Goal: Task Accomplishment & Management: Use online tool/utility

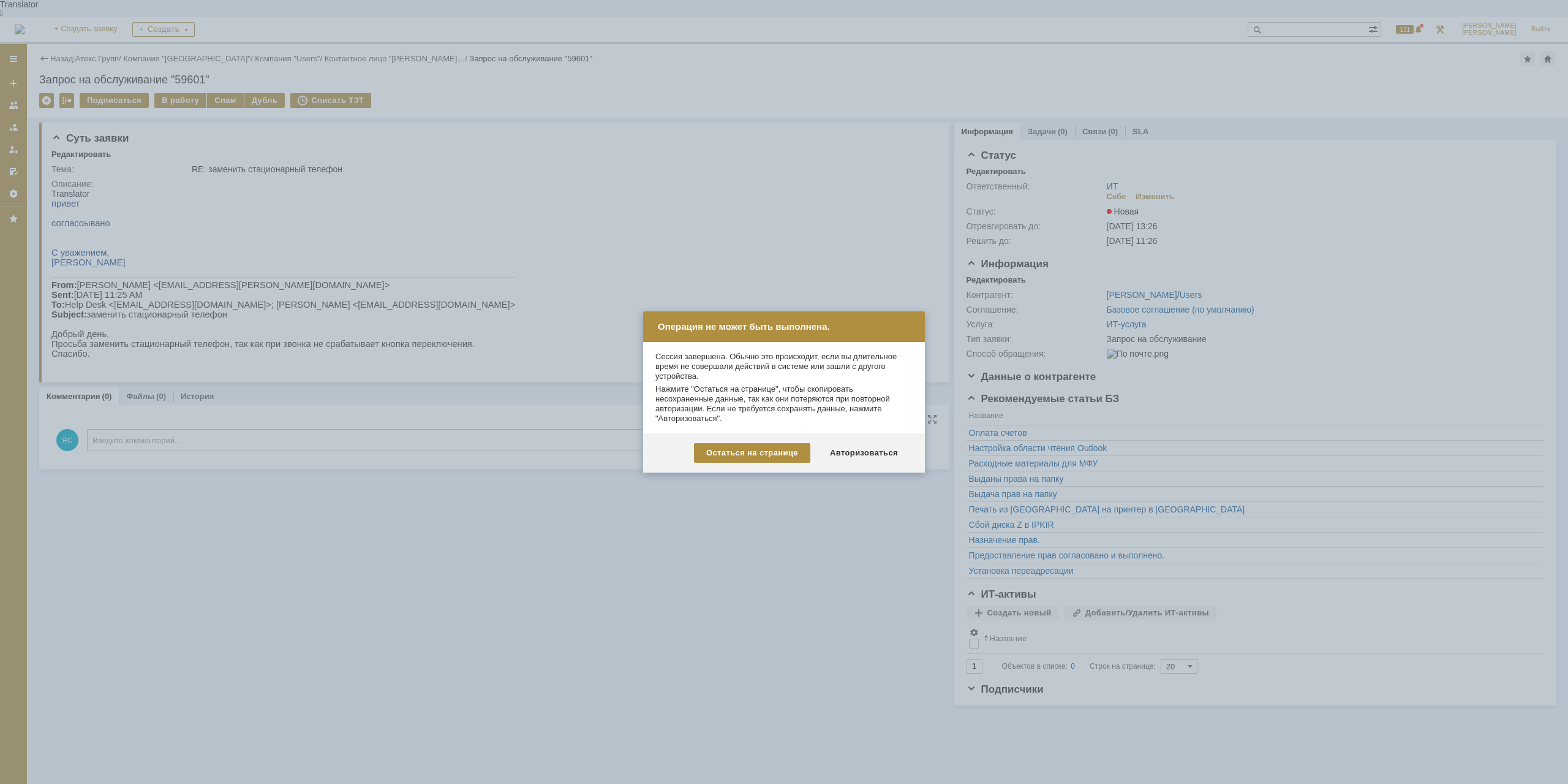
drag, startPoint x: 866, startPoint y: 451, endPoint x: 849, endPoint y: 444, distance: 18.4
click at [867, 451] on div "Авторизоваться" at bounding box center [863, 453] width 92 height 19
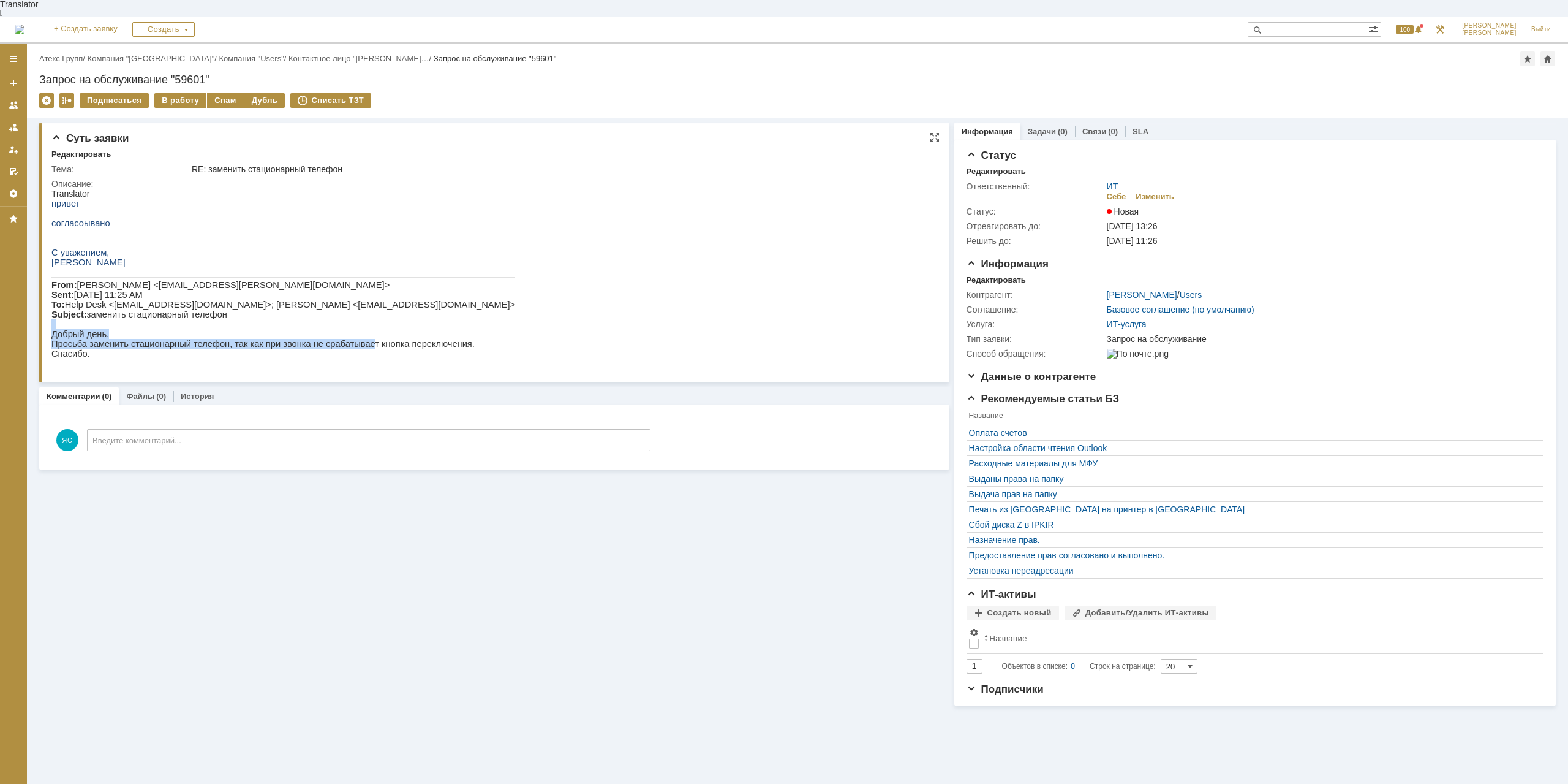
drag, startPoint x: 207, startPoint y: 318, endPoint x: 345, endPoint y: 347, distance: 141.0
click at [345, 347] on div "привет согласоывано С уважением, [PERSON_NAME] From: [PERSON_NAME] <[EMAIL_ADDR…" at bounding box center [283, 278] width 464 height 160
click at [345, 347] on p "Просьба заменить стационарный телефон, так как при звонка не срабатывает кнопка…" at bounding box center [283, 344] width 464 height 10
click at [57, 54] on link "Атекс Групп" at bounding box center [61, 58] width 43 height 9
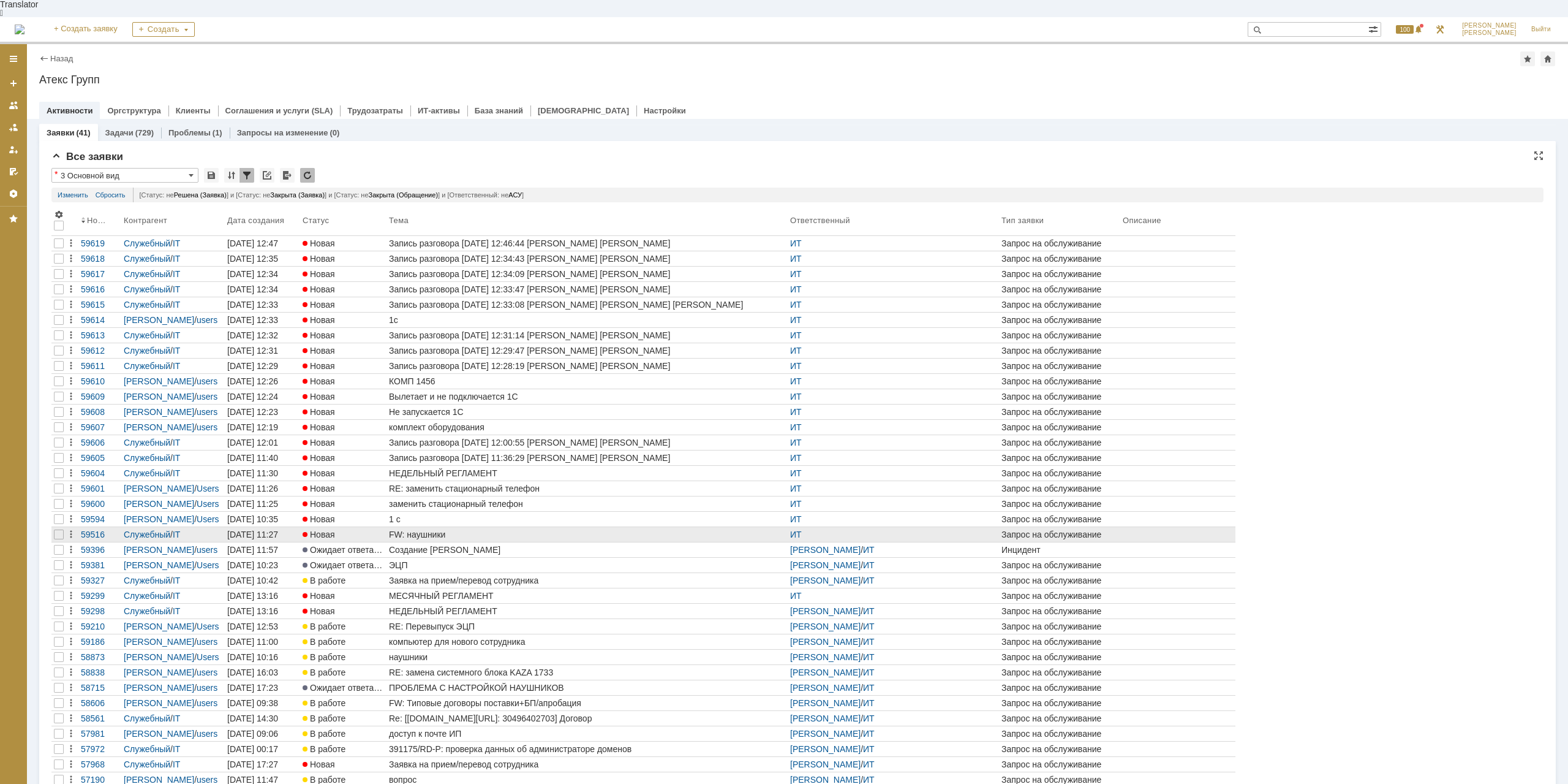
click at [439, 529] on div "FW: наушники" at bounding box center [586, 534] width 397 height 10
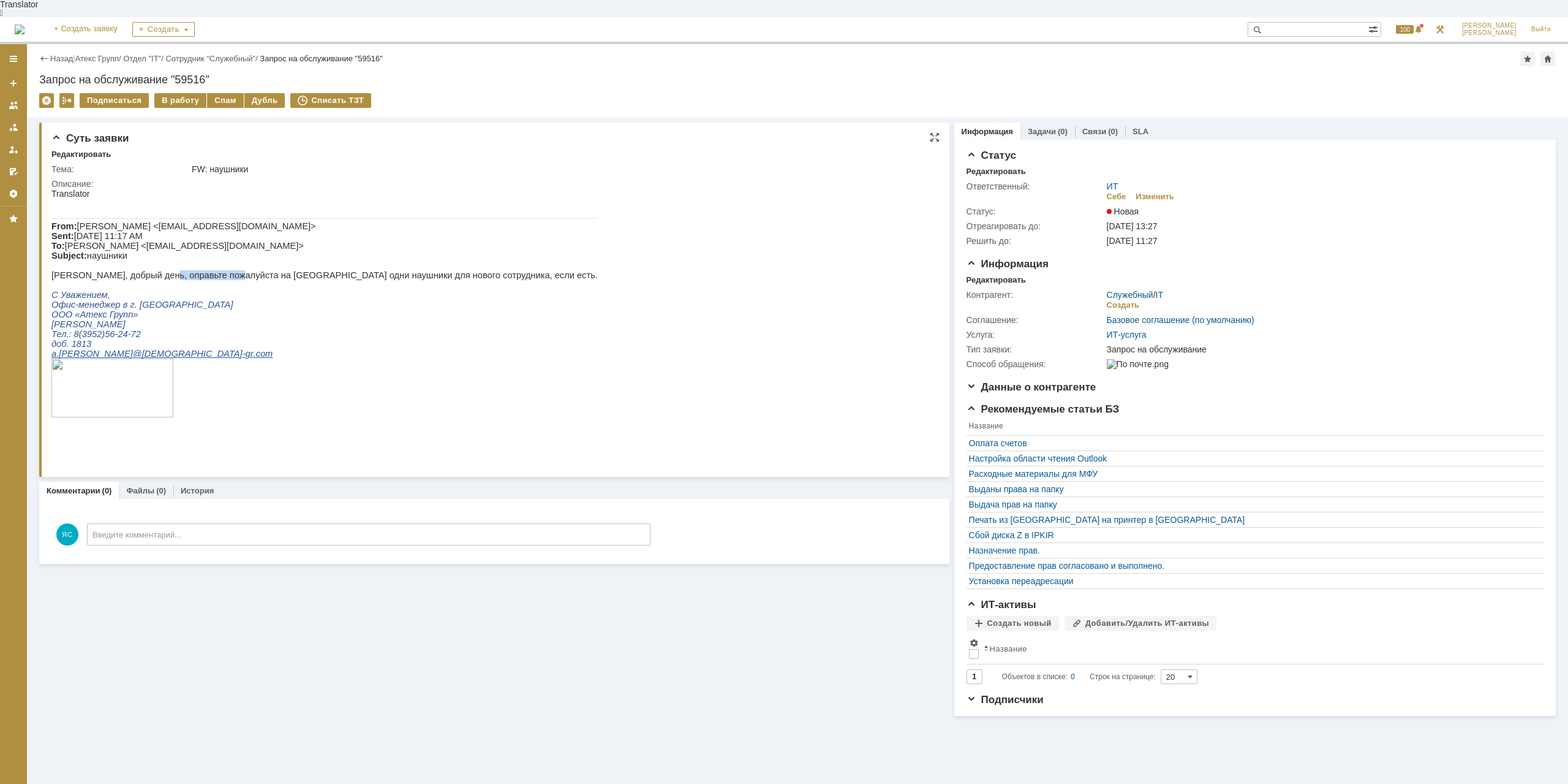
drag, startPoint x: 158, startPoint y: 272, endPoint x: 220, endPoint y: 272, distance: 62.0
click at [220, 272] on p "[PERSON_NAME], добрый день, оправьте пожалуйста на [GEOGRAPHIC_DATA] одни наушн…" at bounding box center [324, 275] width 546 height 10
click at [282, 270] on p "[PERSON_NAME], добрый день, оправьте пожалуйста на [GEOGRAPHIC_DATA] одни наушн…" at bounding box center [324, 275] width 546 height 10
drag, startPoint x: 330, startPoint y: 277, endPoint x: 304, endPoint y: 277, distance: 26.0
click at [304, 277] on p "[PERSON_NAME], добрый день, оправьте пожалуйста на [GEOGRAPHIC_DATA] одни наушн…" at bounding box center [324, 275] width 546 height 10
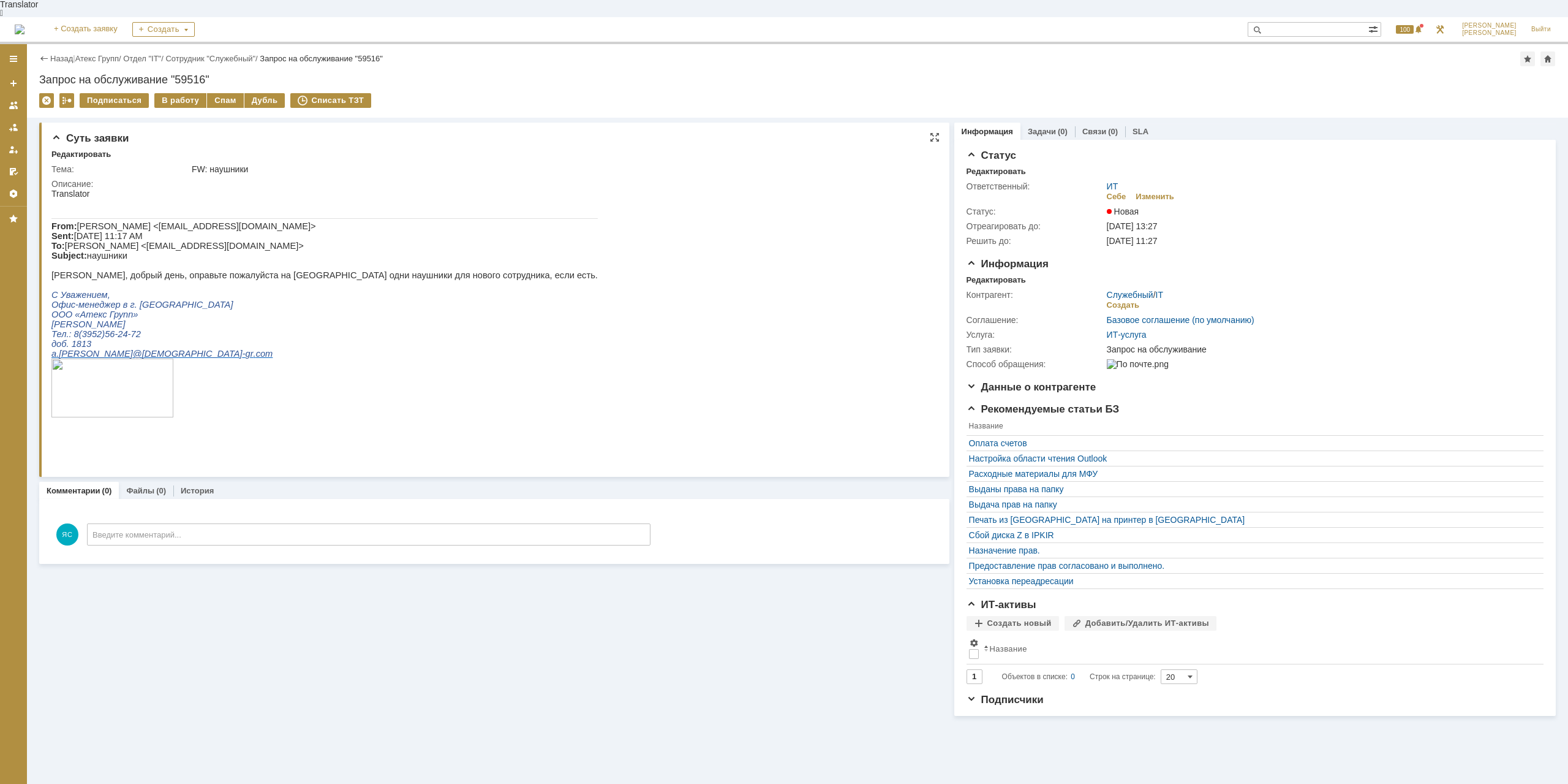
click at [303, 277] on p "[PERSON_NAME], добрый день, оправьте пожалуйста на [GEOGRAPHIC_DATA] одни наушн…" at bounding box center [324, 275] width 546 height 10
drag, startPoint x: 172, startPoint y: 268, endPoint x: 232, endPoint y: 269, distance: 60.0
click at [232, 269] on div "From: [PERSON_NAME] <[EMAIL_ADDRESS][DOMAIN_NAME]> Sent: [DATE] 11:17 AM To: [P…" at bounding box center [324, 324] width 546 height 250
click at [280, 271] on p "[PERSON_NAME], добрый день, оправьте пожалуйста на [GEOGRAPHIC_DATA] одни наушн…" at bounding box center [324, 275] width 546 height 10
drag, startPoint x: 188, startPoint y: 276, endPoint x: 276, endPoint y: 276, distance: 88.0
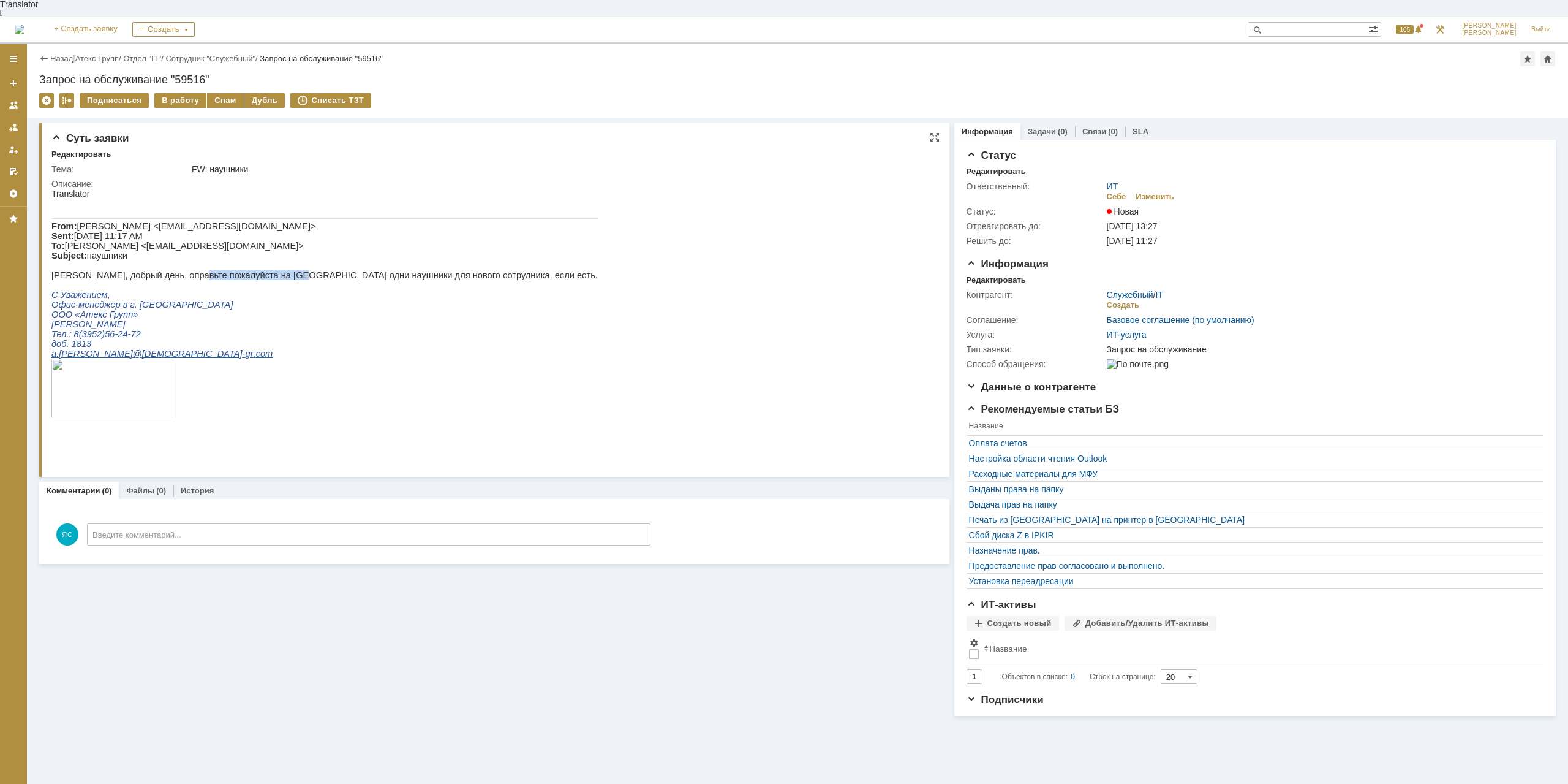
click at [276, 276] on p "[PERSON_NAME], добрый день, оправьте пожалуйста на [GEOGRAPHIC_DATA] одни наушн…" at bounding box center [324, 275] width 546 height 10
click at [284, 274] on p "[PERSON_NAME], добрый день, оправьте пожалуйста на [GEOGRAPHIC_DATA] одни наушн…" at bounding box center [324, 275] width 546 height 10
drag, startPoint x: 358, startPoint y: 273, endPoint x: 316, endPoint y: 278, distance: 42.3
click at [316, 278] on p "[PERSON_NAME], добрый день, оправьте пожалуйста на [GEOGRAPHIC_DATA] одни наушн…" at bounding box center [324, 275] width 546 height 10
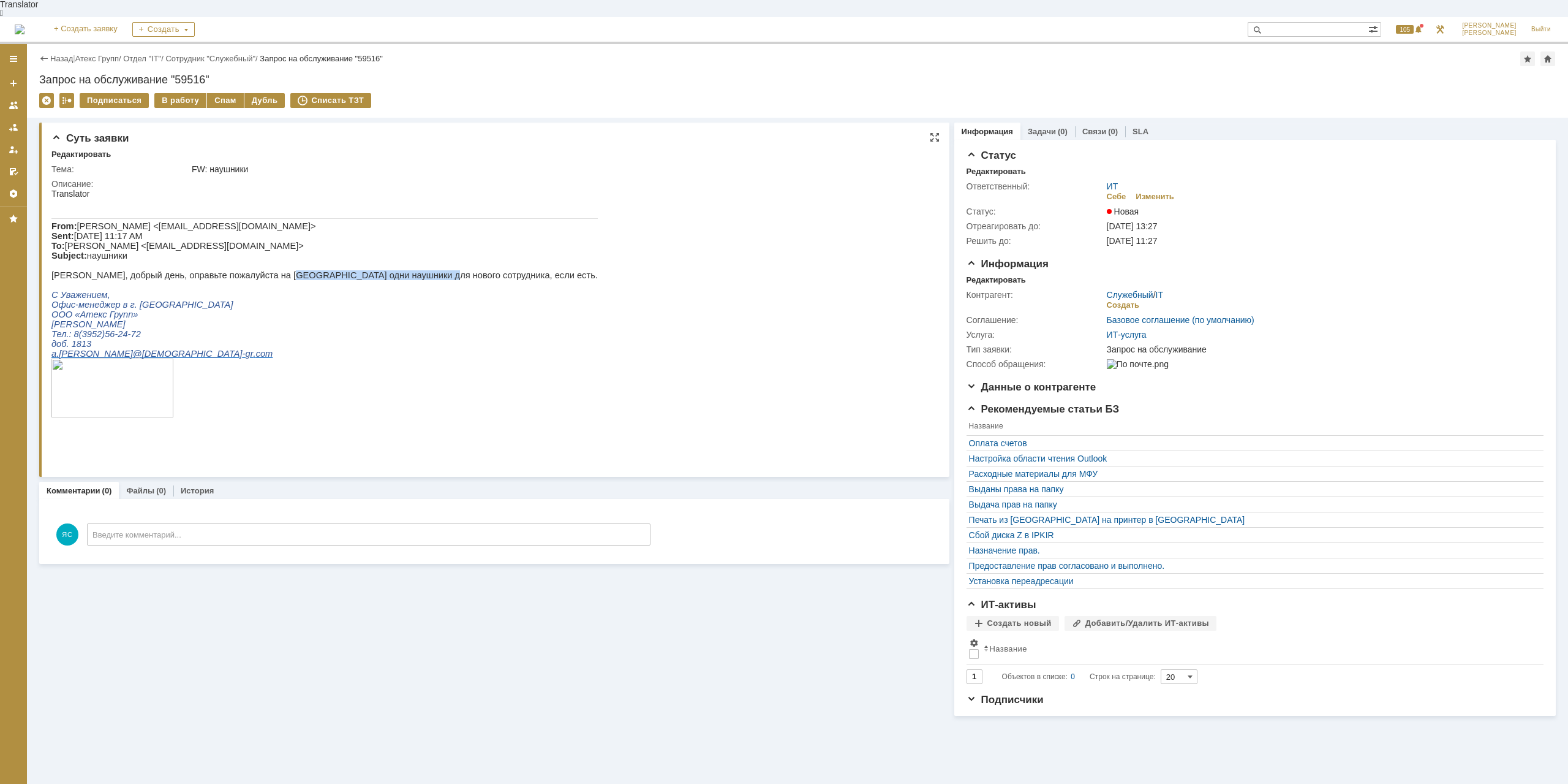
drag, startPoint x: 266, startPoint y: 274, endPoint x: 404, endPoint y: 274, distance: 138.0
click at [404, 274] on p "[PERSON_NAME], добрый день, оправьте пожалуйста на [GEOGRAPHIC_DATA] одни наушн…" at bounding box center [324, 275] width 546 height 10
click at [427, 274] on p "[PERSON_NAME], добрый день, оправьте пожалуйста на [GEOGRAPHIC_DATA] одни наушн…" at bounding box center [324, 275] width 546 height 10
drag, startPoint x: 445, startPoint y: 277, endPoint x: 361, endPoint y: 276, distance: 84.0
click at [361, 276] on p "[PERSON_NAME], добрый день, оправьте пожалуйста на [GEOGRAPHIC_DATA] одни наушн…" at bounding box center [324, 275] width 546 height 10
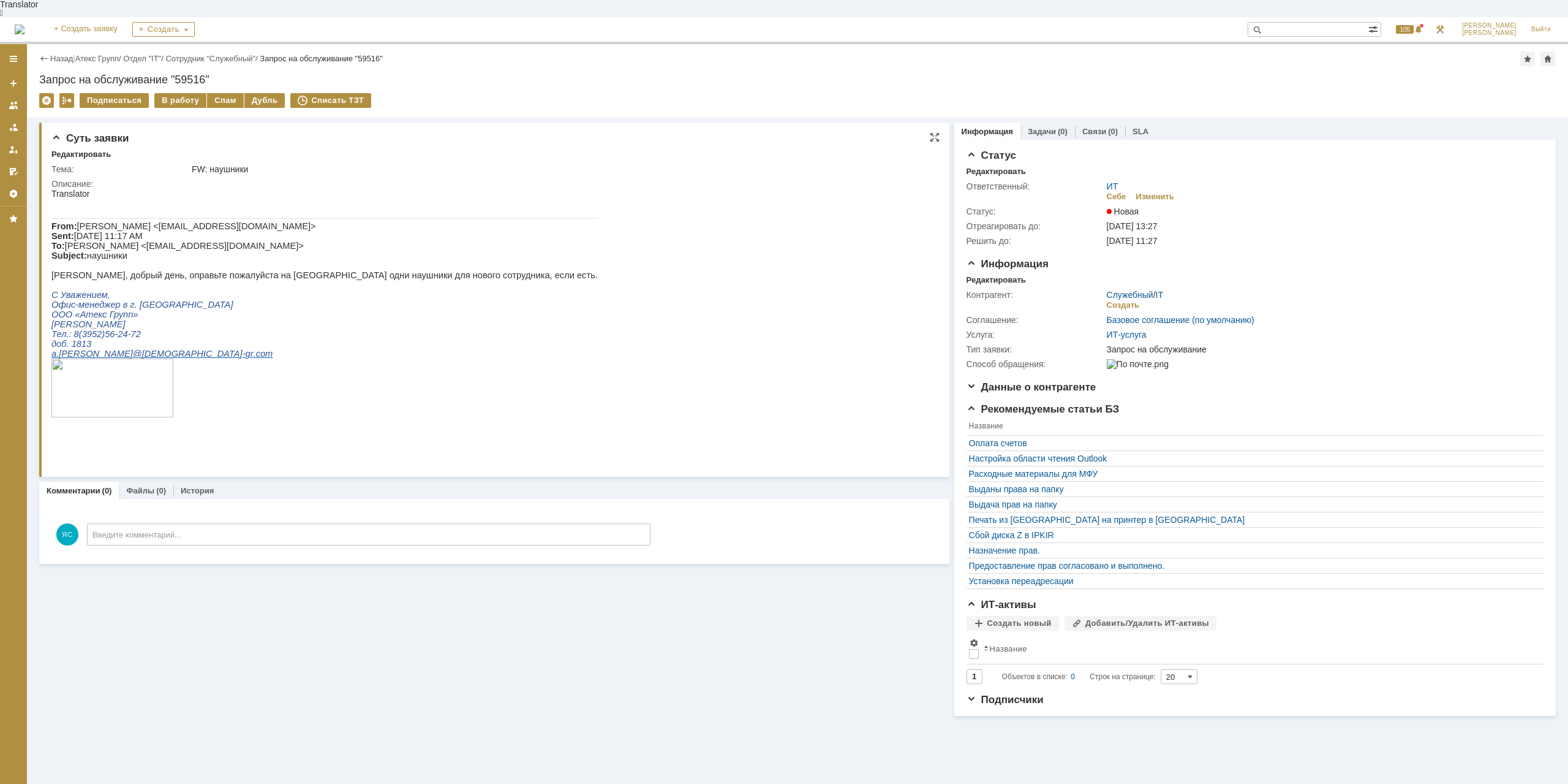
click at [361, 276] on p "[PERSON_NAME], добрый день, оправьте пожалуйста на [GEOGRAPHIC_DATA] одни наушн…" at bounding box center [324, 275] width 546 height 10
drag, startPoint x: 230, startPoint y: 274, endPoint x: 292, endPoint y: 277, distance: 62.1
click at [268, 277] on p "[PERSON_NAME], добрый день, оправьте пожалуйста на [GEOGRAPHIC_DATA] одни наушн…" at bounding box center [324, 275] width 546 height 10
click at [292, 277] on p "[PERSON_NAME], добрый день, оправьте пожалуйста на [GEOGRAPHIC_DATA] одни наушн…" at bounding box center [324, 275] width 546 height 10
drag, startPoint x: 490, startPoint y: 275, endPoint x: 389, endPoint y: 275, distance: 101.0
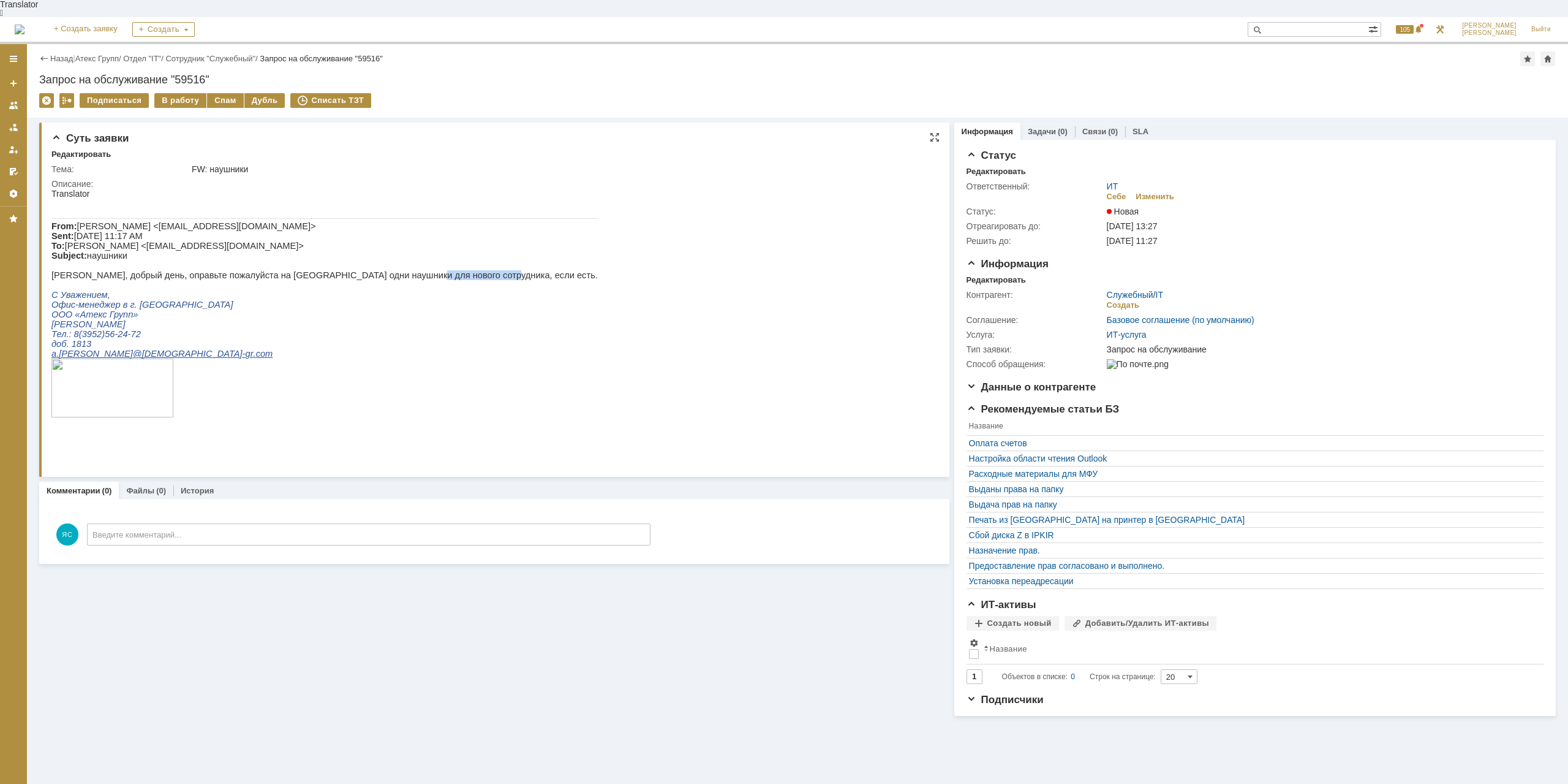
click at [389, 275] on html "Translator From: [PERSON_NAME] <[EMAIL_ADDRESS][DOMAIN_NAME]> Sent: [DATE] 11:1…" at bounding box center [490, 318] width 878 height 260
click at [389, 275] on p "[PERSON_NAME], добрый день, оправьте пожалуйста на [GEOGRAPHIC_DATA] одни наушн…" at bounding box center [324, 275] width 546 height 10
click at [180, 93] on div "В работу" at bounding box center [180, 100] width 52 height 14
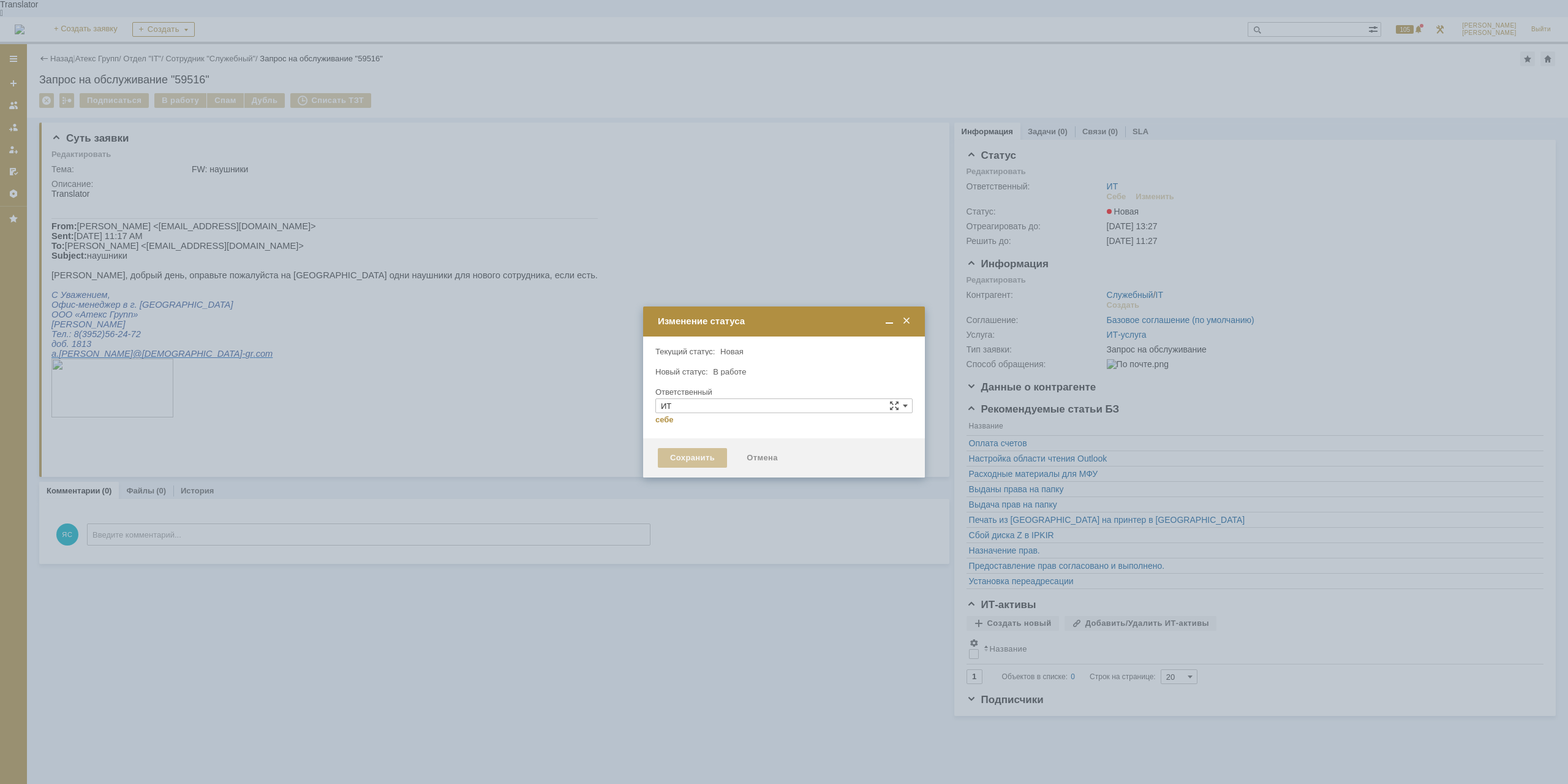
type input "[PERSON_NAME]"
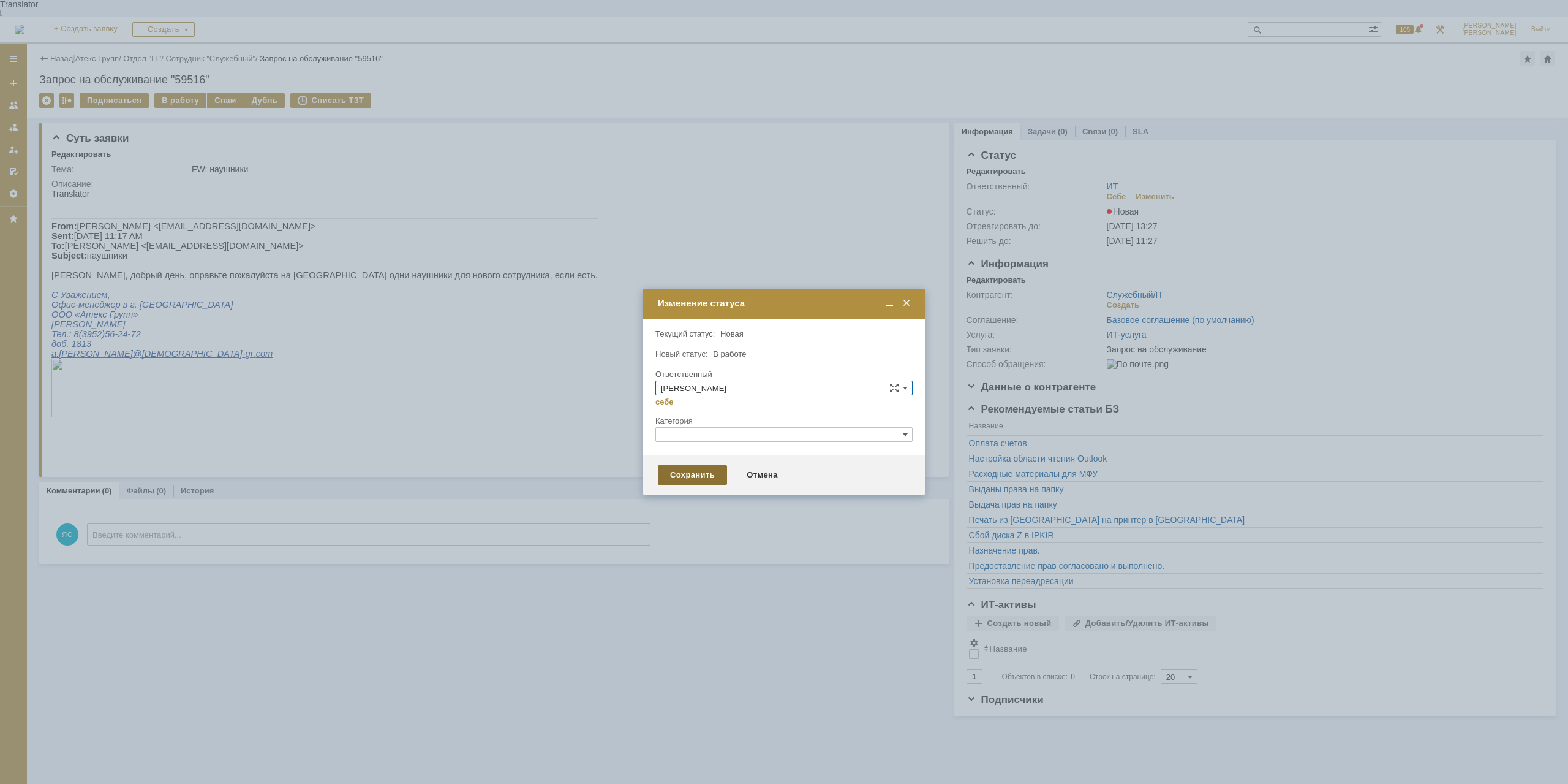
click at [674, 479] on div "Сохранить" at bounding box center [692, 475] width 69 height 19
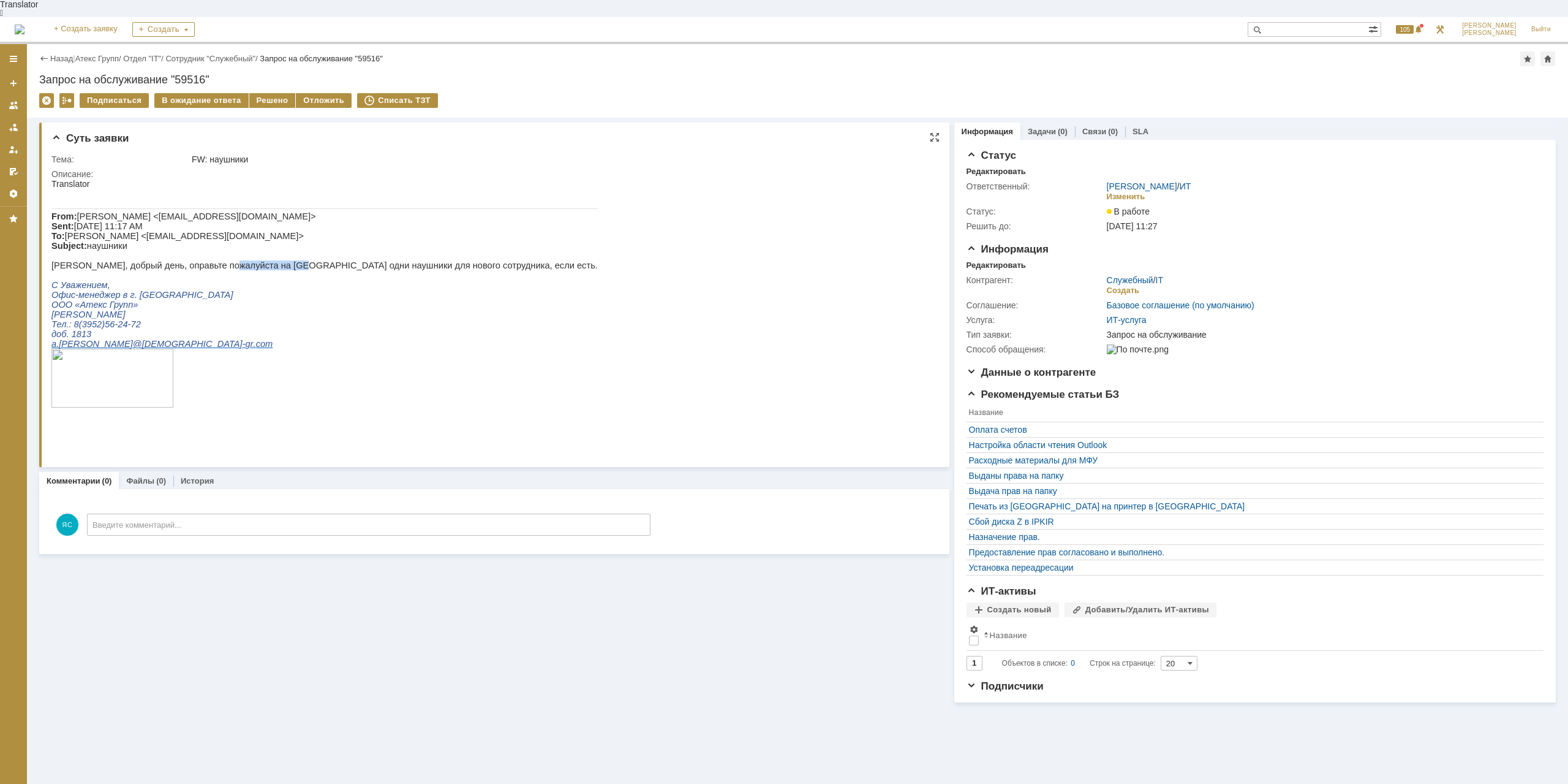
drag, startPoint x: 216, startPoint y: 269, endPoint x: 277, endPoint y: 269, distance: 61.0
click at [277, 269] on p "[PERSON_NAME], добрый день, оправьте пожалуйста на [GEOGRAPHIC_DATA] одни наушн…" at bounding box center [324, 265] width 546 height 10
click at [370, 272] on p at bounding box center [324, 275] width 546 height 10
drag, startPoint x: 228, startPoint y: 259, endPoint x: 375, endPoint y: 277, distance: 148.1
click at [375, 277] on div "From: [PERSON_NAME] <[EMAIL_ADDRESS][DOMAIN_NAME]> Sent: [DATE] 11:17 AM To: [P…" at bounding box center [324, 313] width 546 height 250
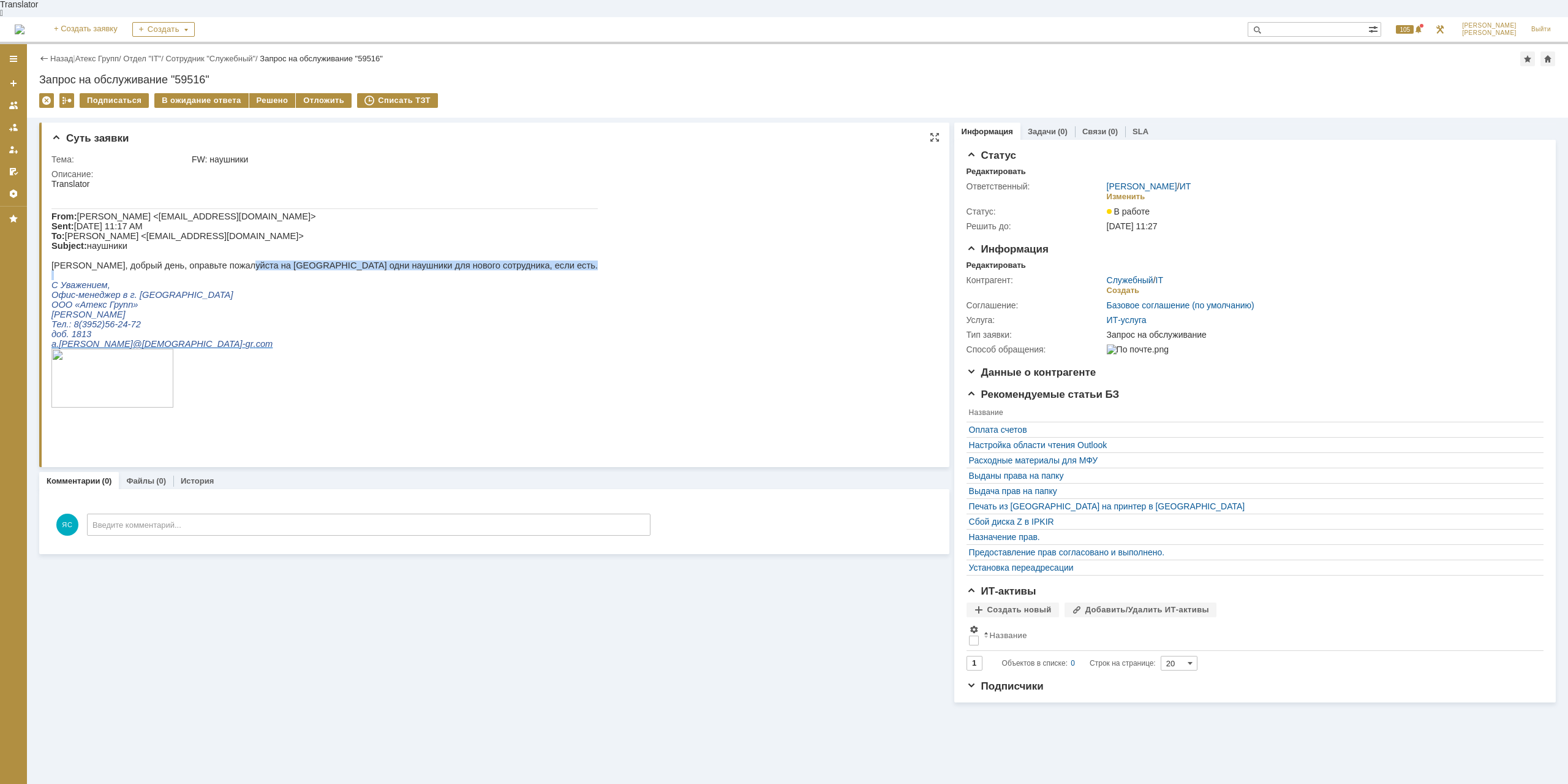
click at [375, 277] on p at bounding box center [324, 275] width 546 height 10
drag, startPoint x: 277, startPoint y: 267, endPoint x: 433, endPoint y: 278, distance: 156.4
click at [433, 278] on div "From: [PERSON_NAME] <[EMAIL_ADDRESS][DOMAIN_NAME]> Sent: [DATE] 11:17 AM To: [P…" at bounding box center [324, 313] width 546 height 250
click at [433, 278] on p at bounding box center [324, 275] width 546 height 10
drag, startPoint x: 452, startPoint y: 267, endPoint x: 413, endPoint y: 266, distance: 39.0
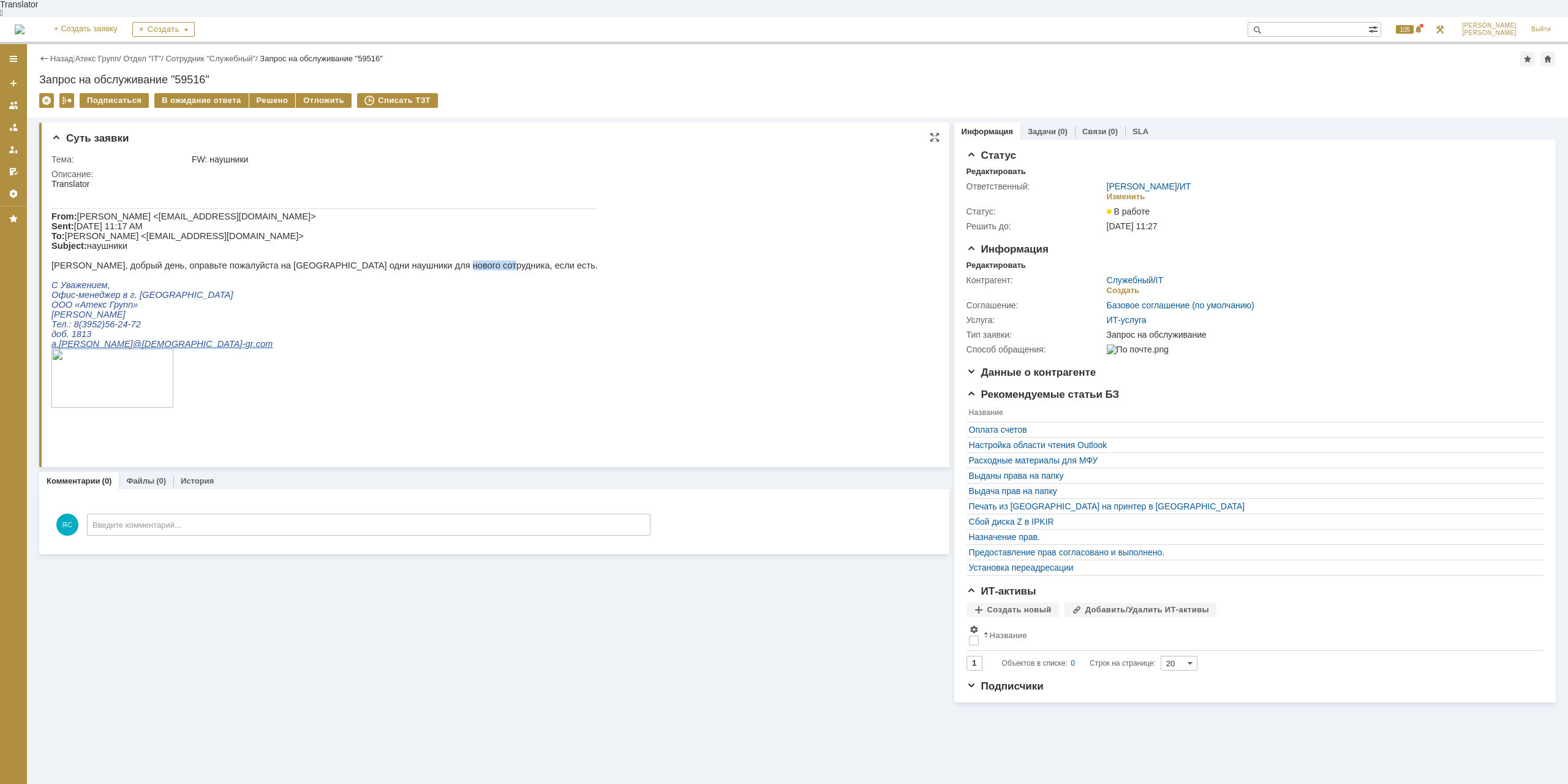
click at [413, 266] on p "[PERSON_NAME], добрый день, оправьте пожалуйста на [GEOGRAPHIC_DATA] одни наушн…" at bounding box center [324, 265] width 546 height 10
